Goal: Task Accomplishment & Management: Complete application form

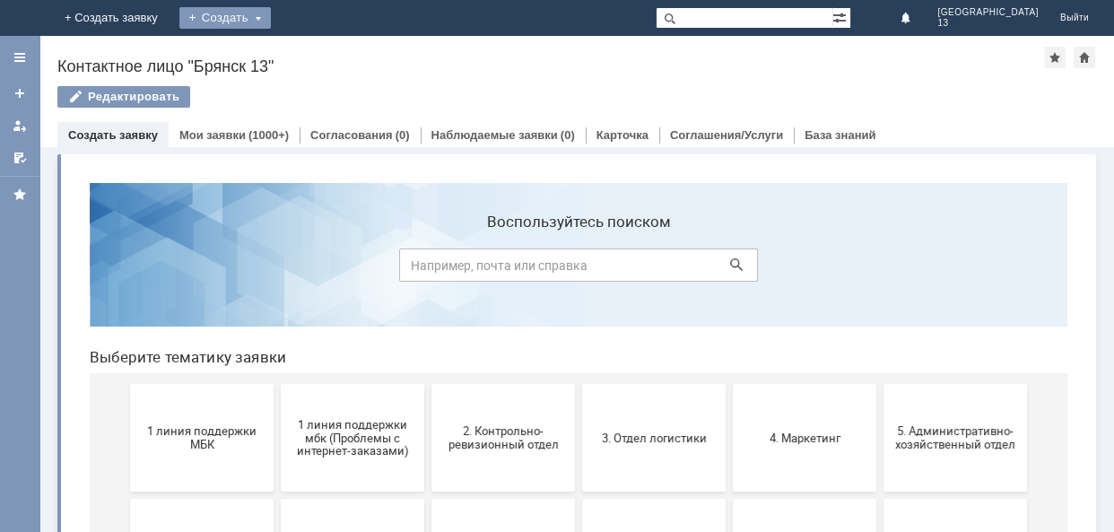
click at [271, 18] on div "Создать" at bounding box center [225, 18] width 92 height 22
click at [319, 51] on link "Заявка" at bounding box center [251, 54] width 136 height 22
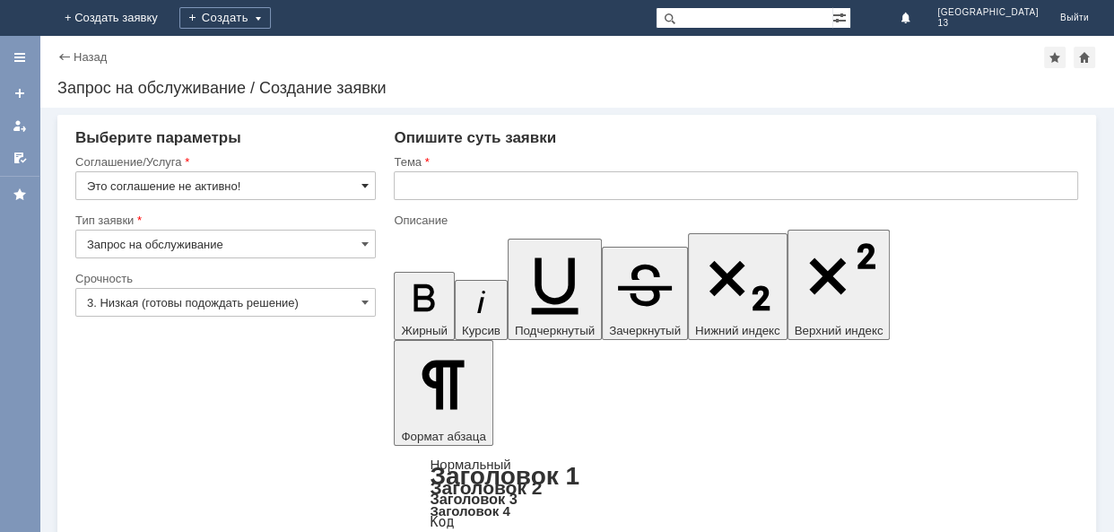
click at [365, 190] on span at bounding box center [365, 186] width 7 height 14
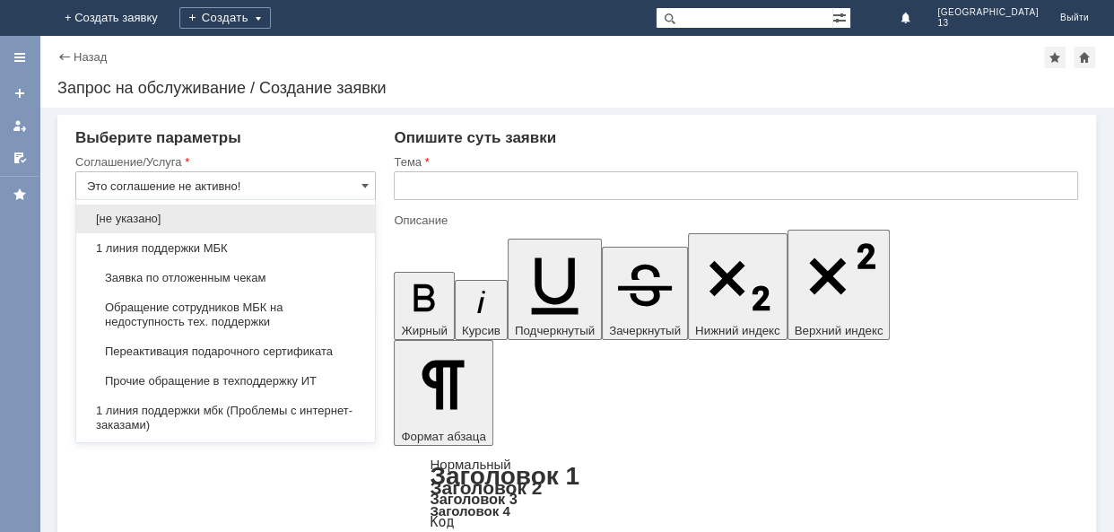
drag, startPoint x: 261, startPoint y: 275, endPoint x: 275, endPoint y: 270, distance: 15.3
click at [264, 275] on span "Заявка по отложенным чекам" at bounding box center [225, 278] width 277 height 14
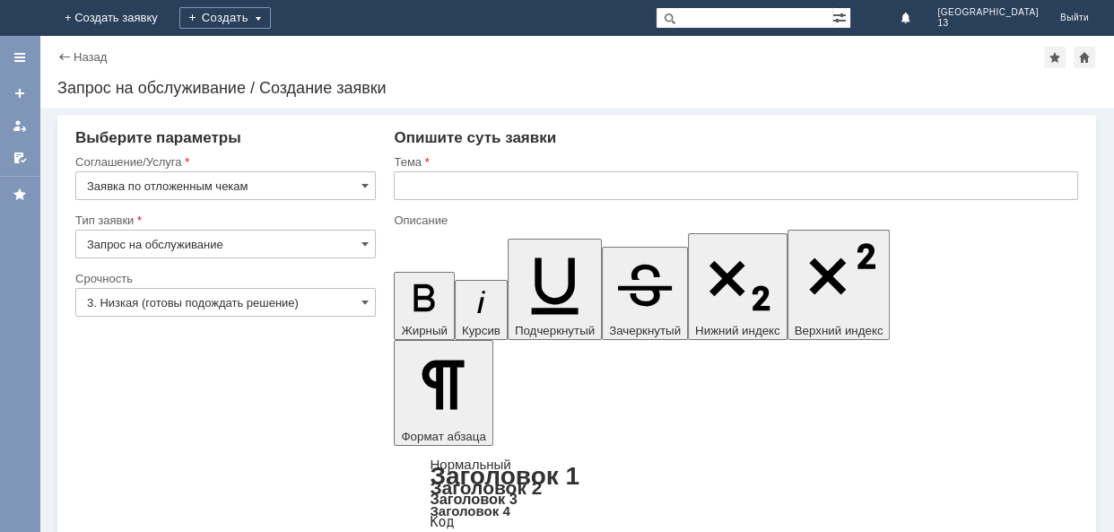
type input "Заявка по отложенным чекам"
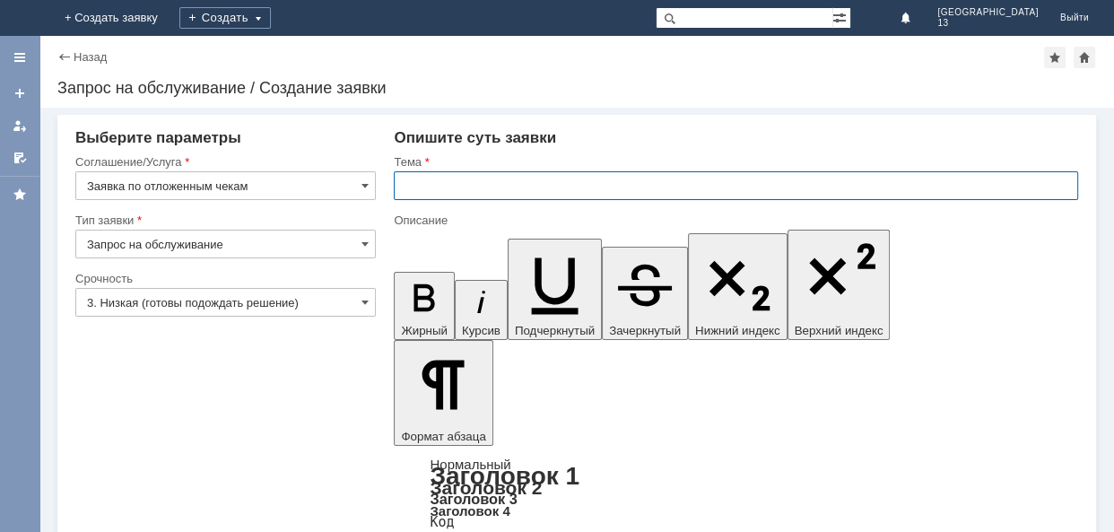
click at [415, 191] on input "text" at bounding box center [736, 185] width 685 height 29
type input "отл чек"
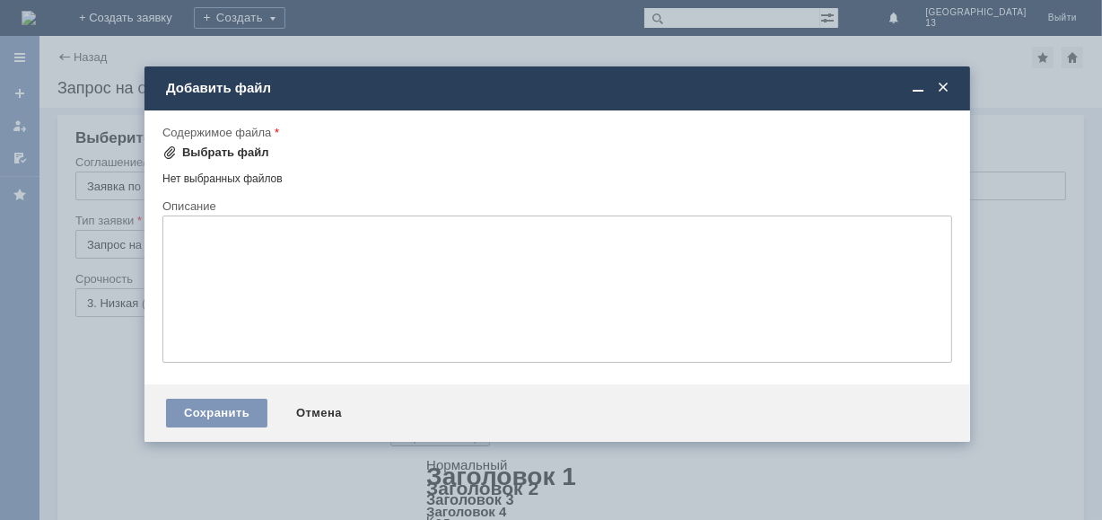
click at [223, 146] on div "Выбрать файл" at bounding box center [225, 152] width 87 height 14
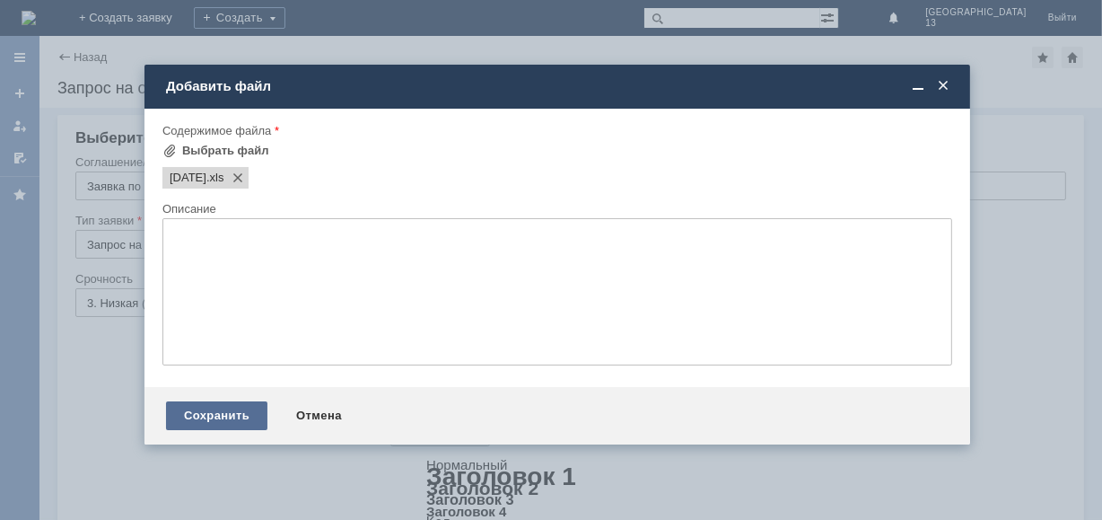
click at [258, 415] on div "Сохранить" at bounding box center [216, 415] width 101 height 29
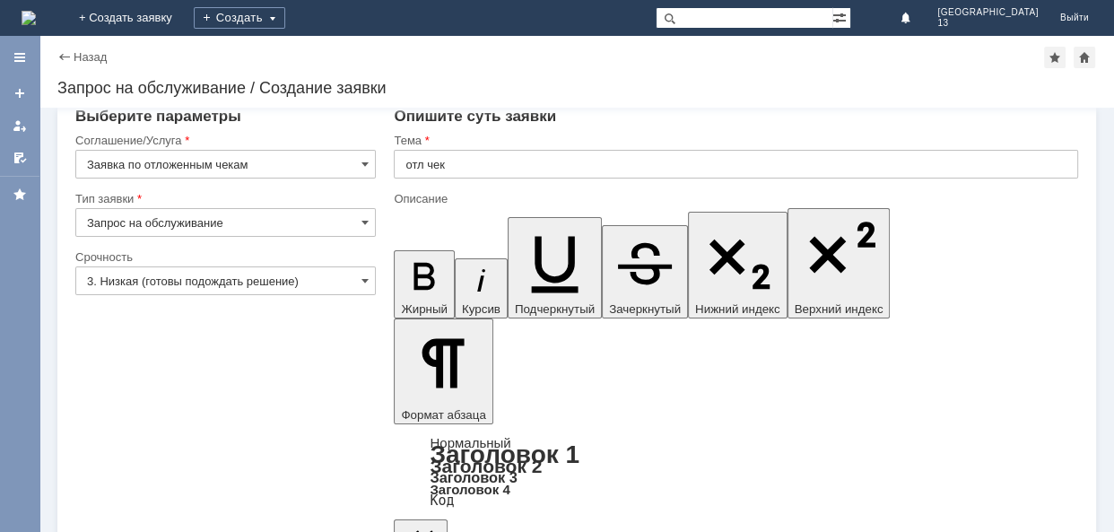
scroll to position [34, 0]
